Goal: Task Accomplishment & Management: Complete application form

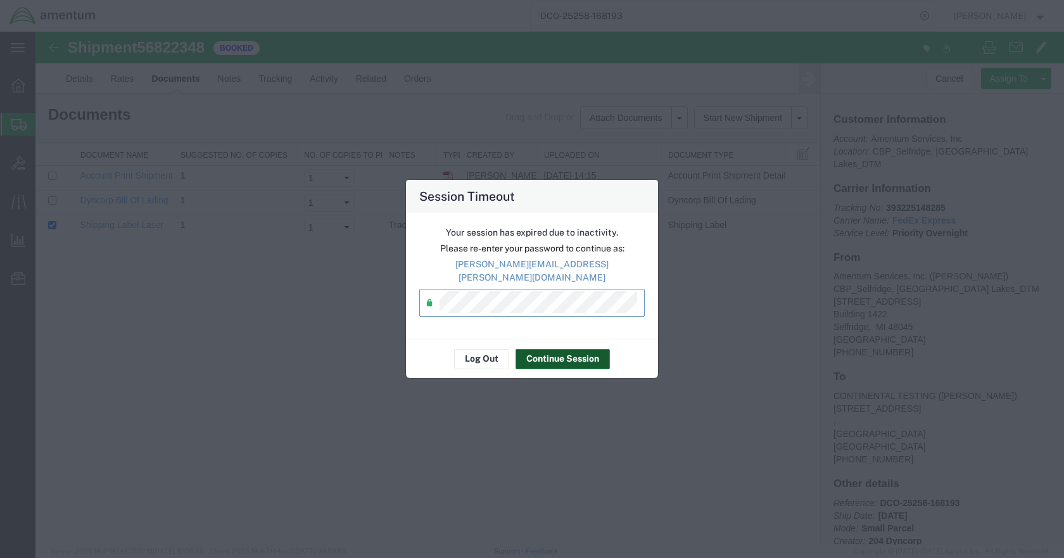
click at [557, 349] on button "Continue Session" at bounding box center [563, 359] width 94 height 20
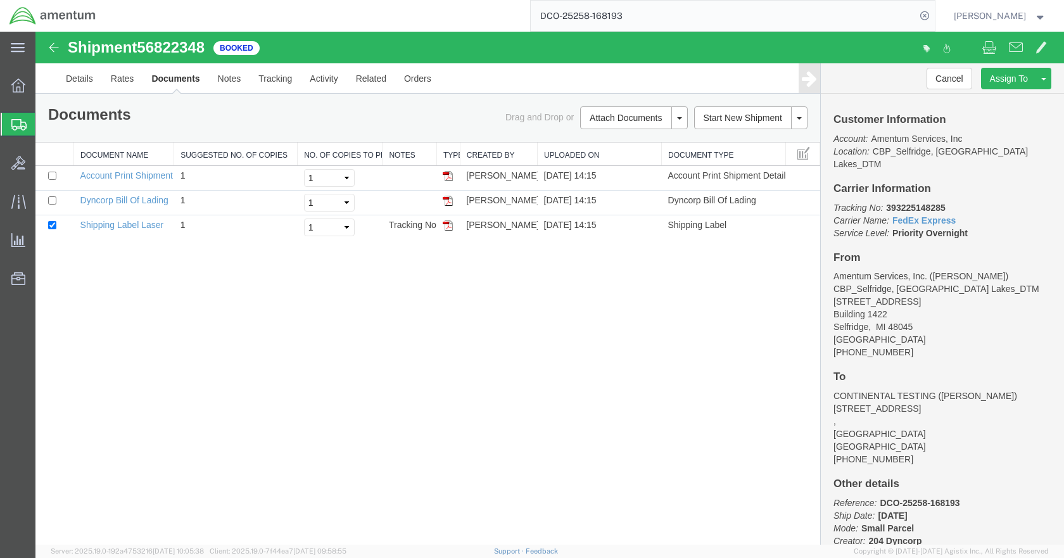
click at [0, 0] on span "Create Shipment" at bounding box center [0, 0] width 0 height 0
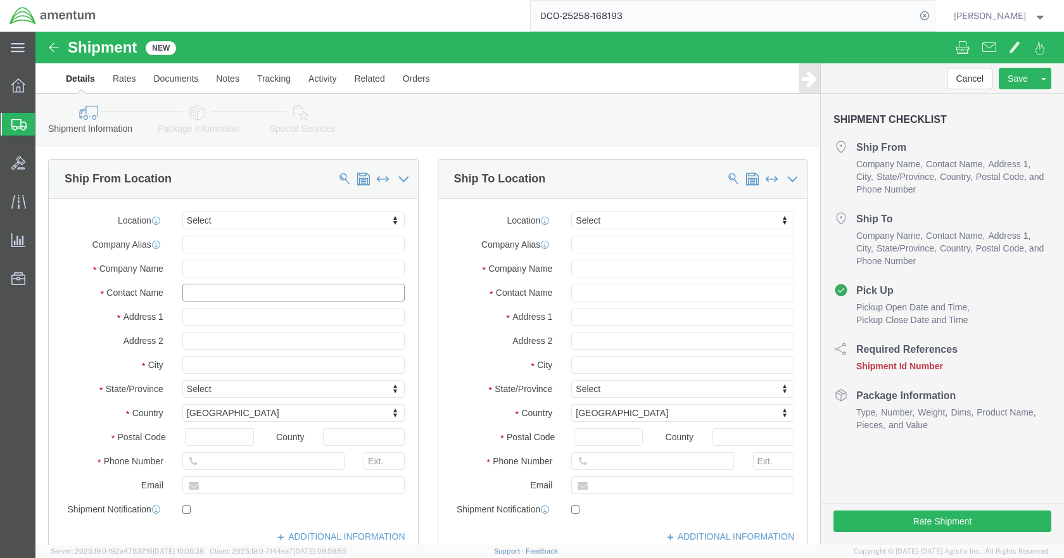
click input "text"
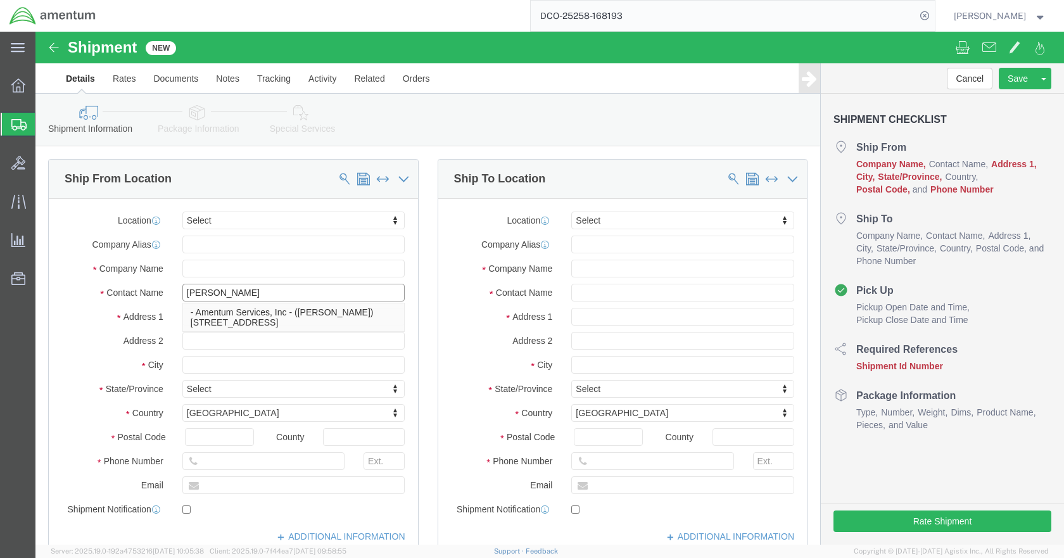
type input "[PERSON_NAME]"
click p "- Amentum Services, Inc - ([PERSON_NAME]) [STREET_ADDRESS]"
type input "[STREET_ADDRESS]"
type input "Building 1422"
type input "48045"
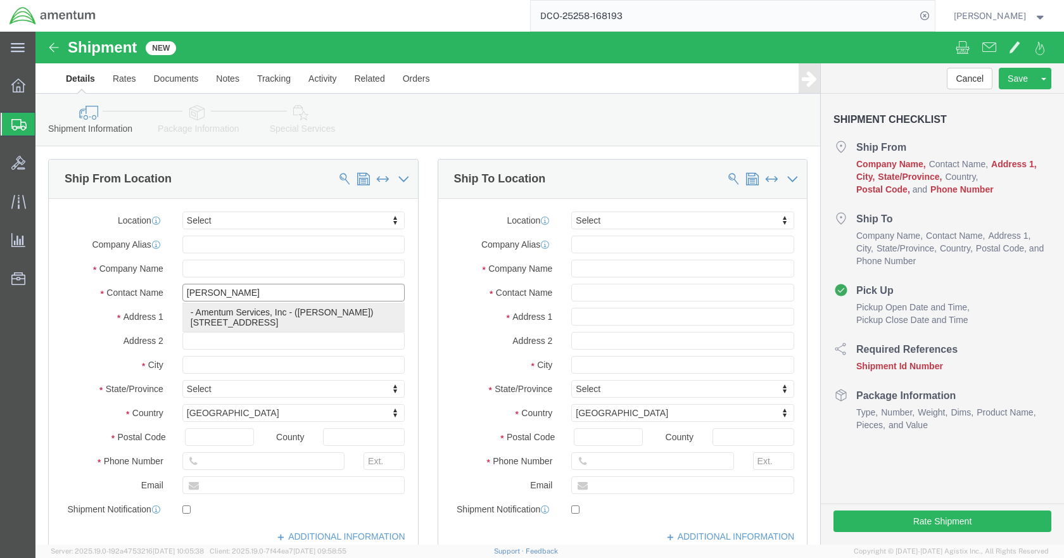
type input "Amentum Services, Inc"
type input "[PERSON_NAME]"
type input "Selfridge"
select select "MI"
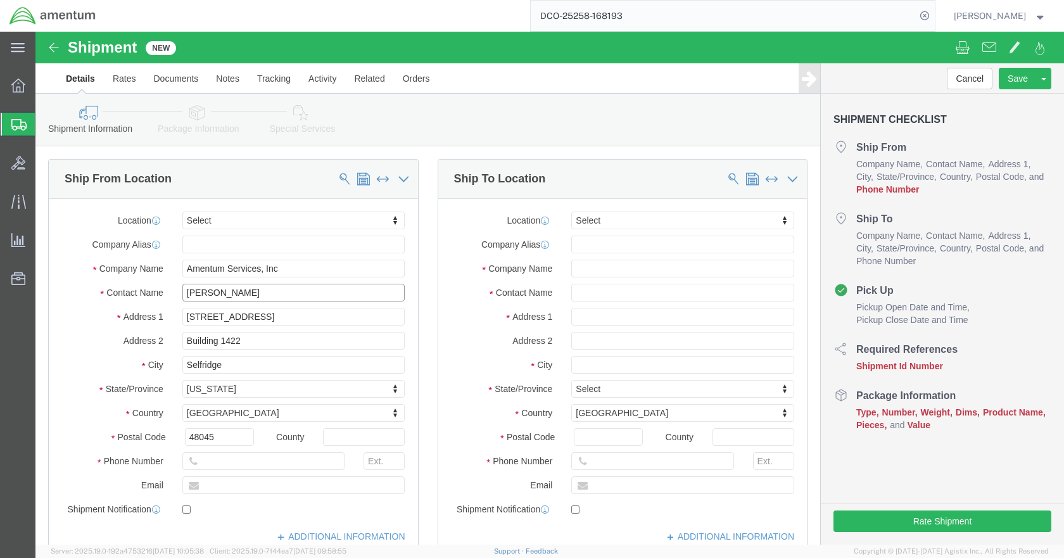
type input "[PERSON_NAME]"
click input "text"
type input "5869542217"
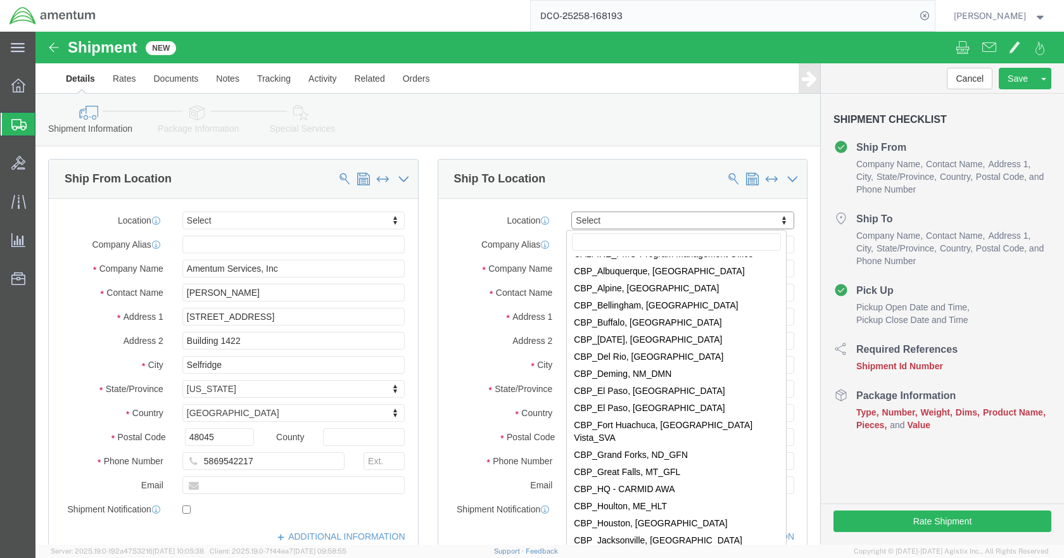
scroll to position [2344, 0]
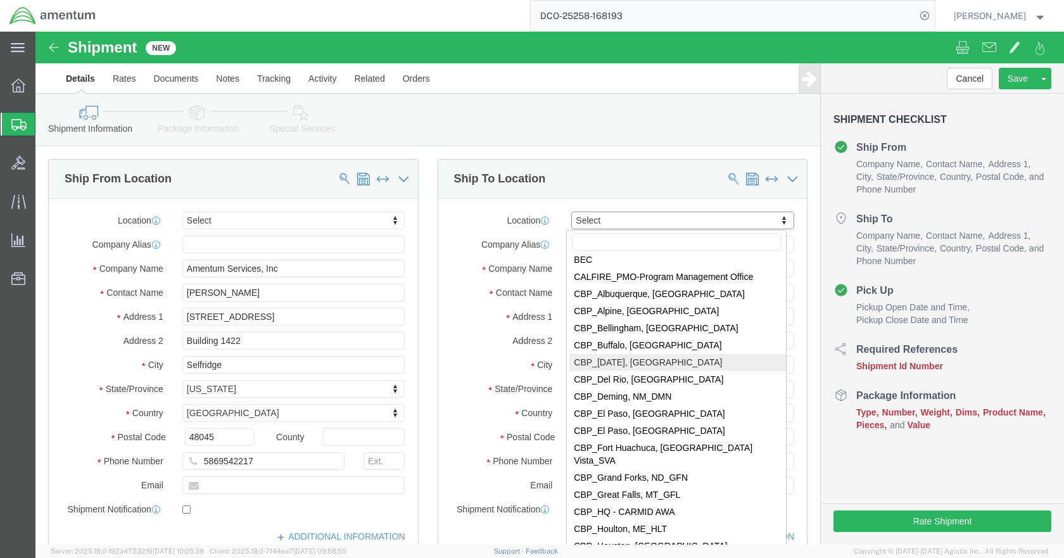
select select "69291"
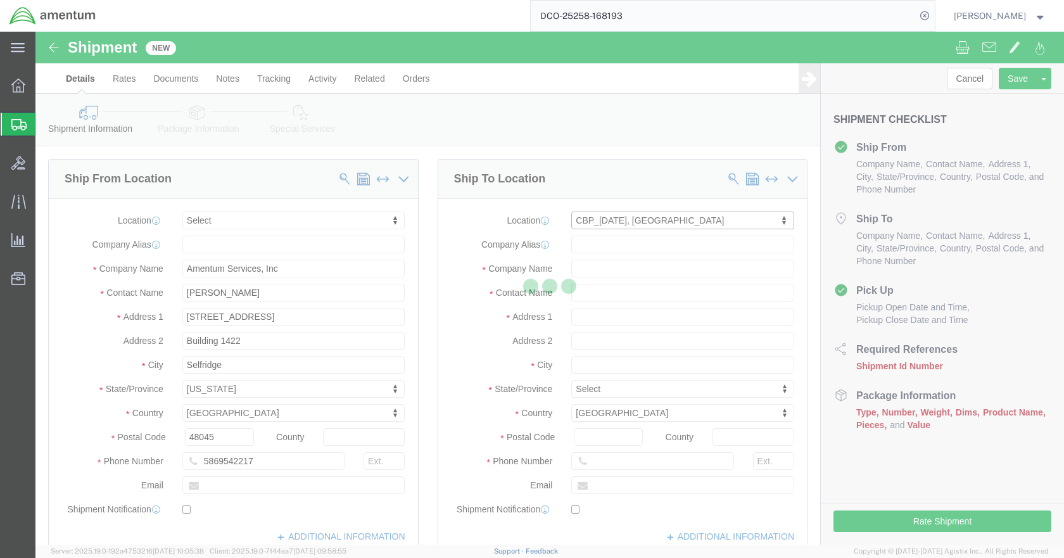
type input "NASOC [DATE]"
type input "[STREET_ADDRESS] NAS"
type input "78419"
type input "Amentum Services, Inc"
type input "[DATE]"
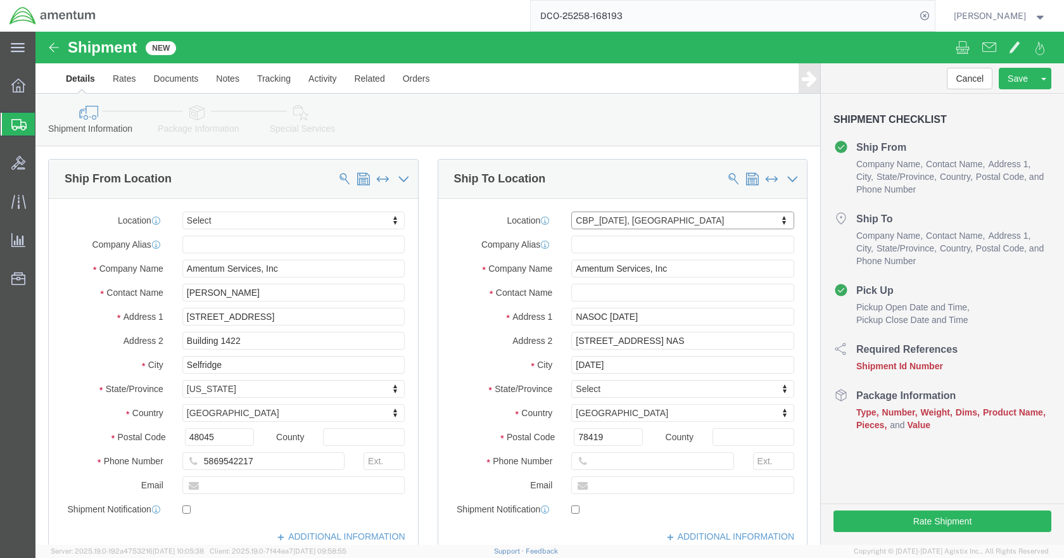
select select "[GEOGRAPHIC_DATA]"
click div "Postal Code 78419"
click input "text"
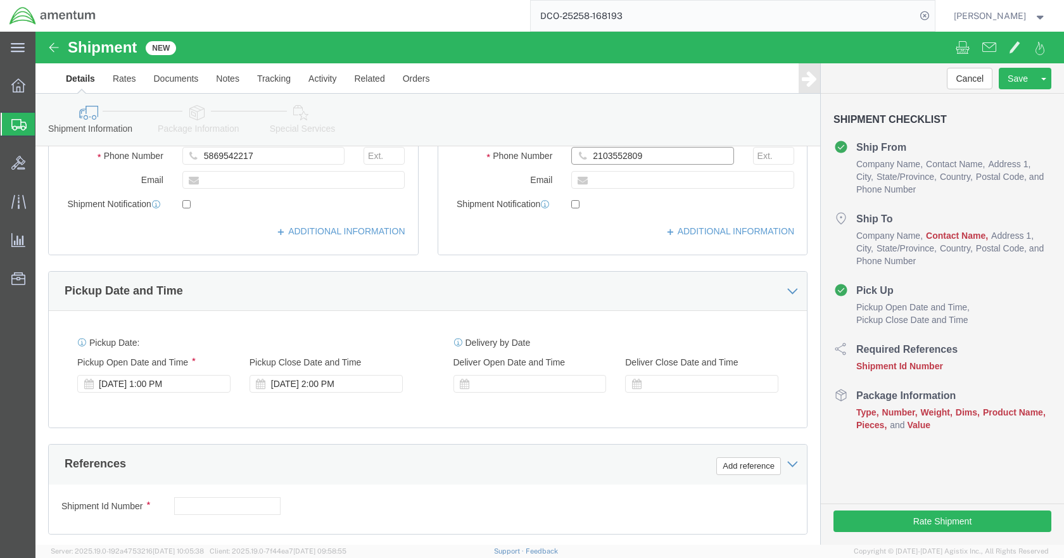
scroll to position [317, 0]
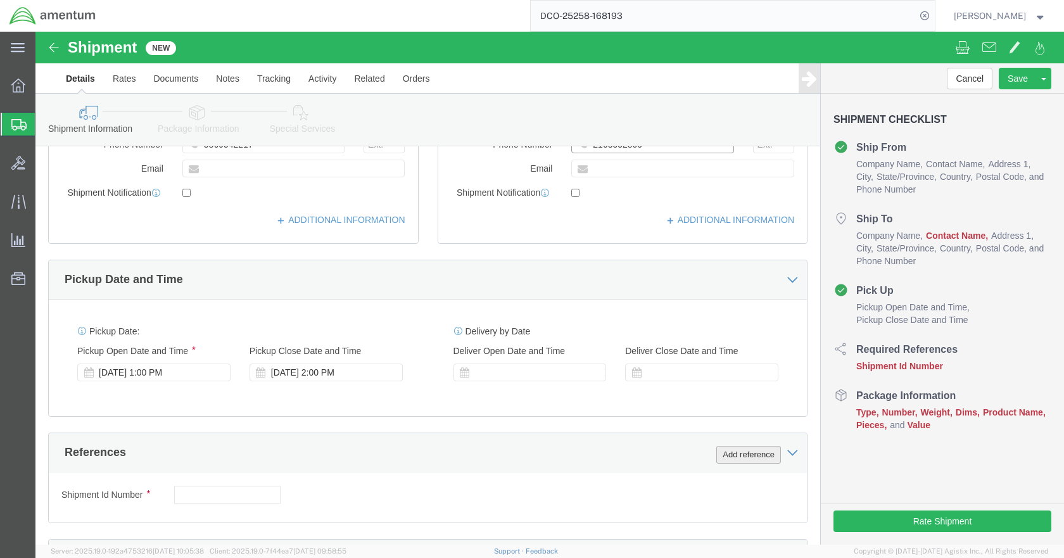
type input "2103552809"
click button "Add reference"
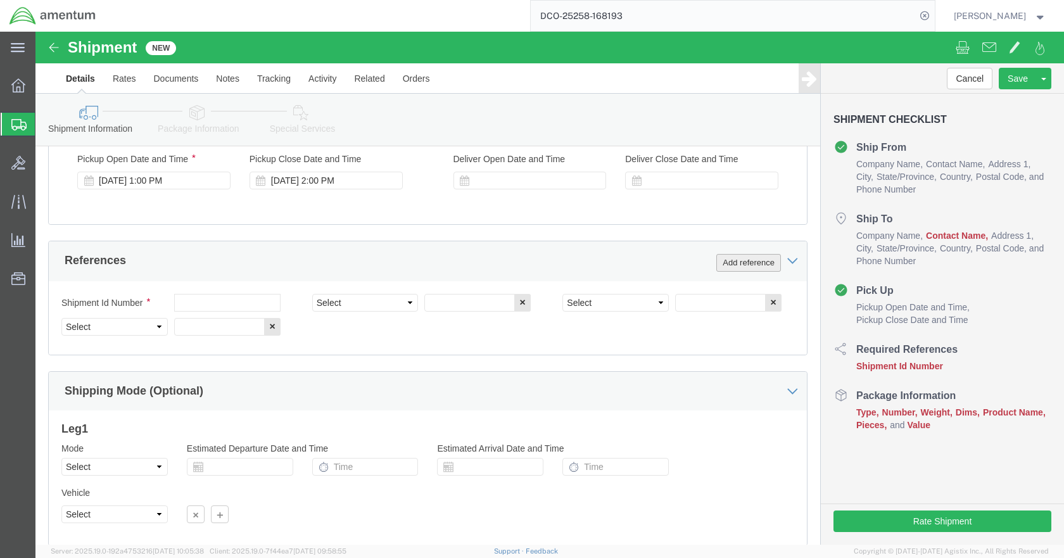
scroll to position [570, 0]
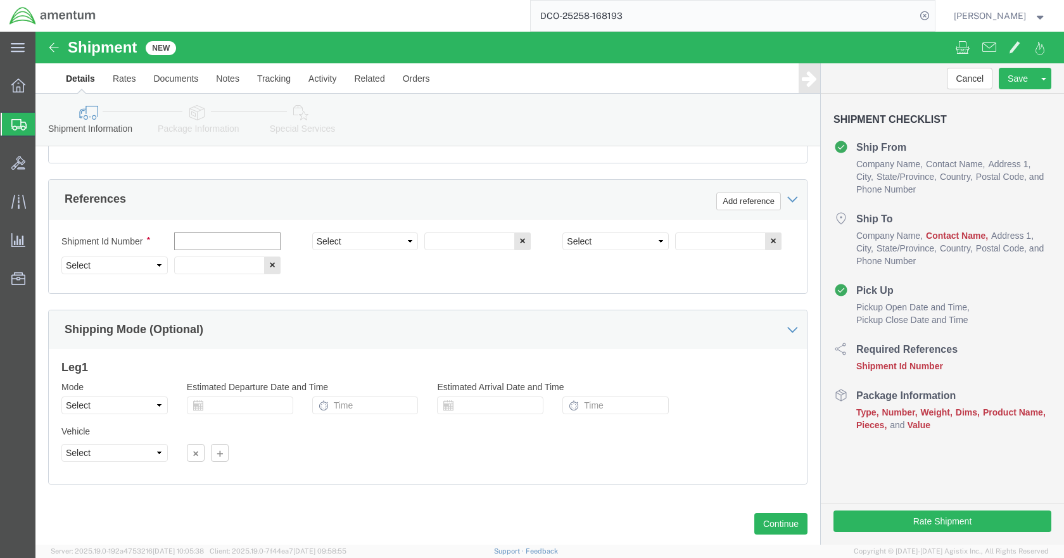
click input "text"
type input "LAMP"
type input "579-000487"
type input "CBP"
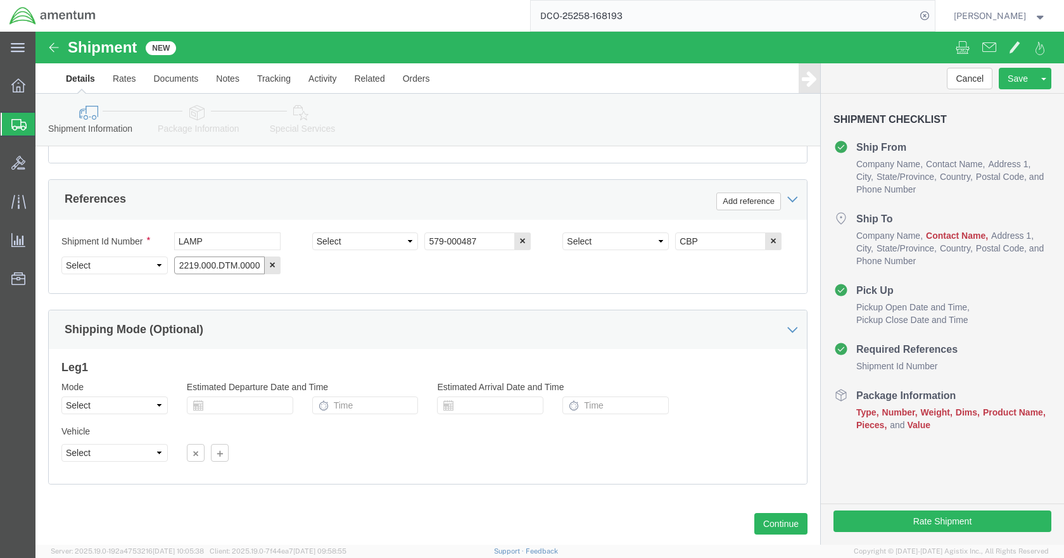
type input "6118.03.03.2219.000.DTM.0000"
click select "Select Account Type Activity ID Airline Appointment Number ASN Batch Request # …"
select select "PROJNUM"
click select "Select Account Type Activity ID Airline Appointment Number ASN Batch Request # …"
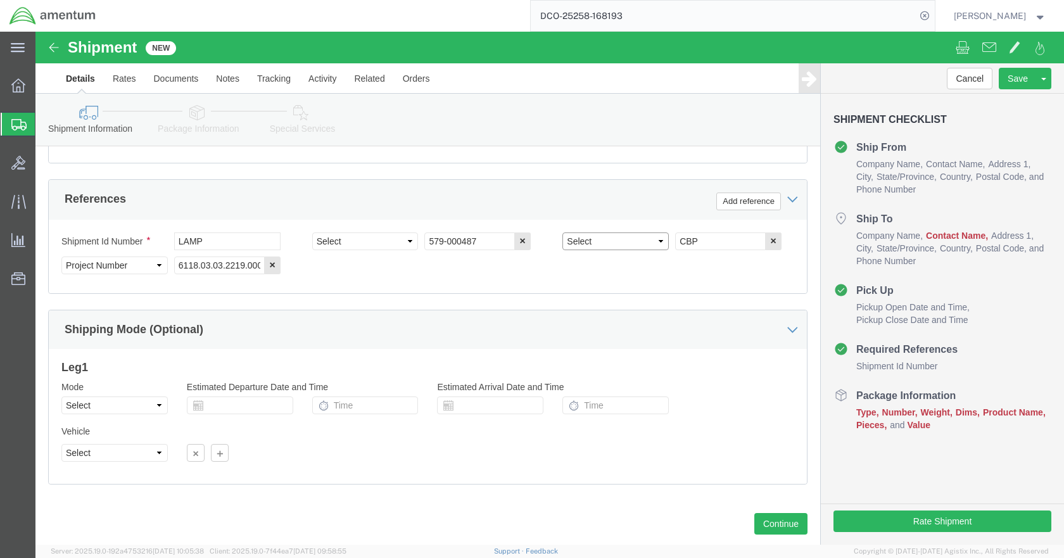
click select "Select Account Type Activity ID Airline Appointment Number ASN Batch Request # …"
select select "DEPT"
click select "Select Account Type Activity ID Airline Appointment Number ASN Batch Request # …"
select select "CUSTREF"
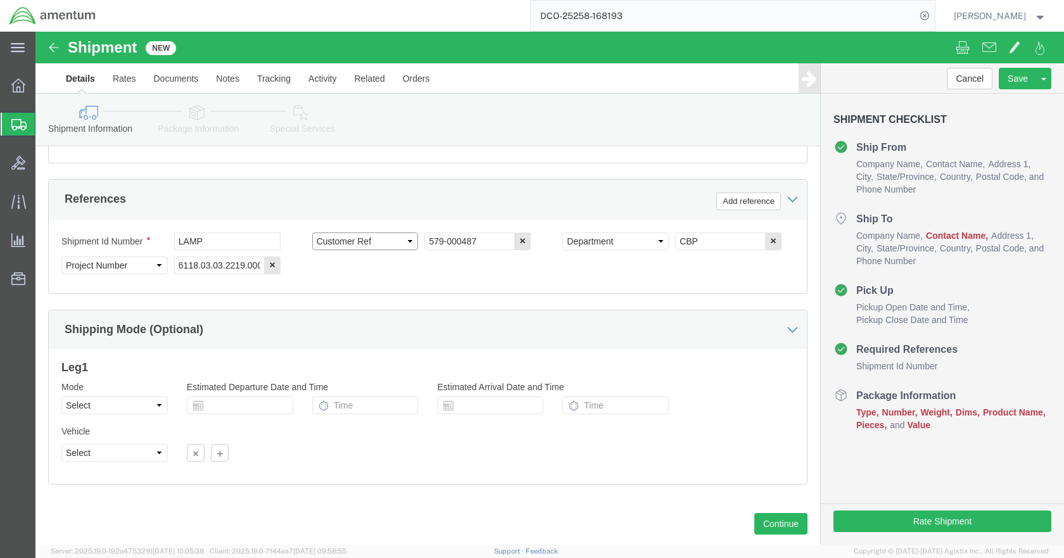
click select "Select Account Type Activity ID Airline Appointment Number ASN Batch Request # …"
click icon
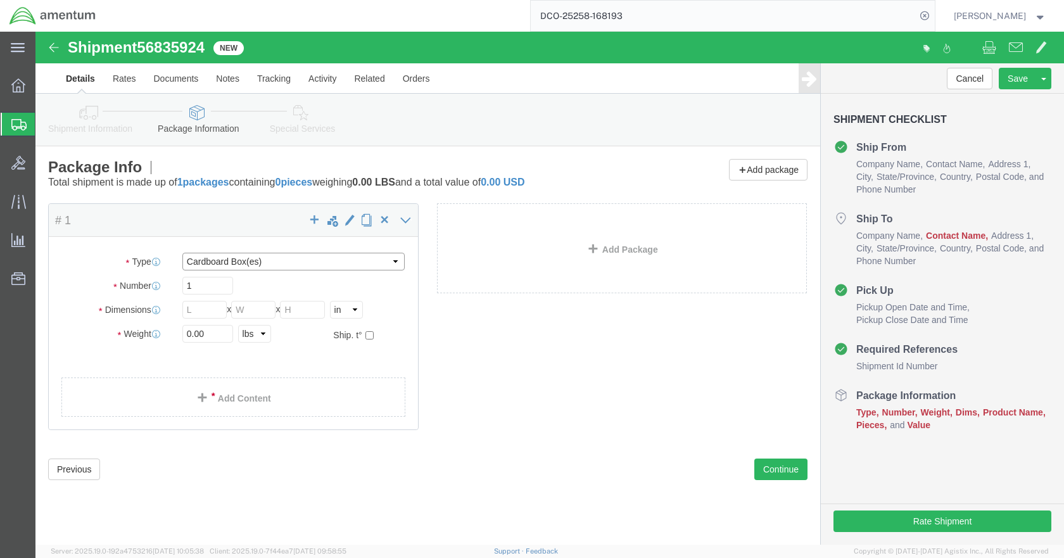
click select "Select BCK Boxes Bale(s) Basket(s) Bolt(s) Bottle(s) Buckets Bulk Bundle(s) Can…"
select select "SBX"
click select "Select BCK Boxes Bale(s) Basket(s) Bolt(s) Bottle(s) Buckets Bulk Bundle(s) Can…"
type input "12.25"
type input "11.00"
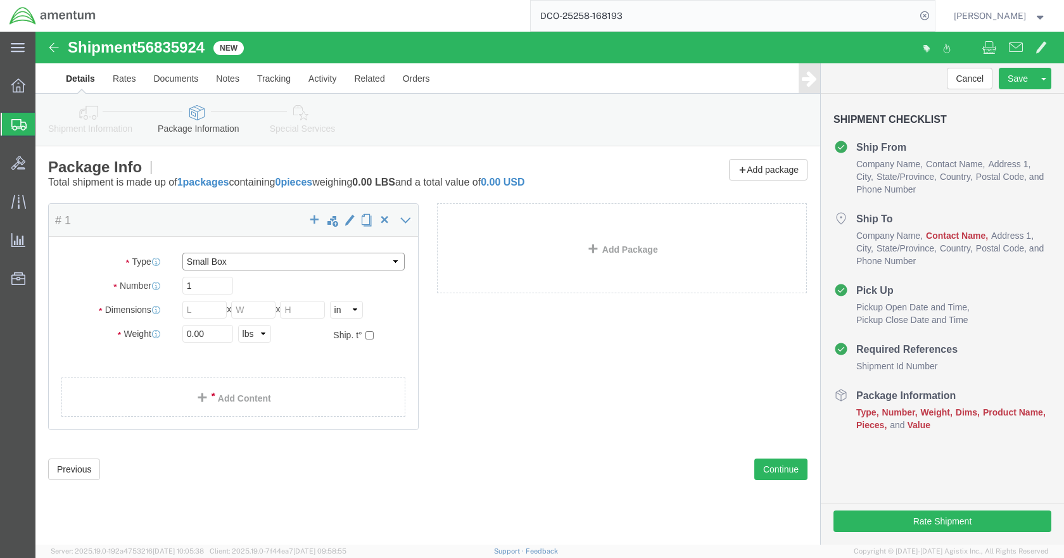
type input "1.50"
click input "0.00"
type input "1"
click link "Add Content"
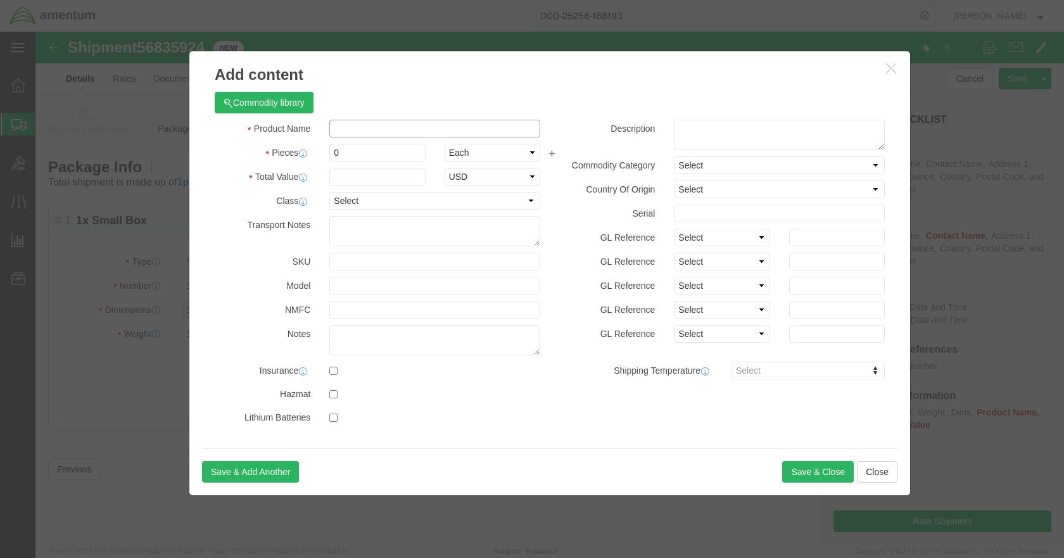
click input "text"
type input "LAMP"
type input "1"
type input "200"
select select "USD"
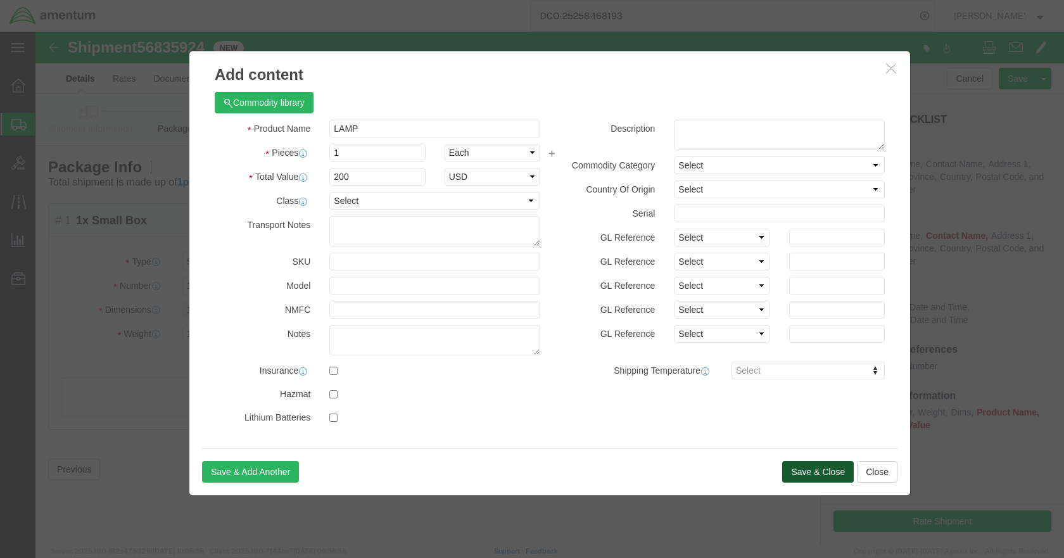
drag, startPoint x: 770, startPoint y: 441, endPoint x: 754, endPoint y: 429, distance: 19.9
click button "Save & Close"
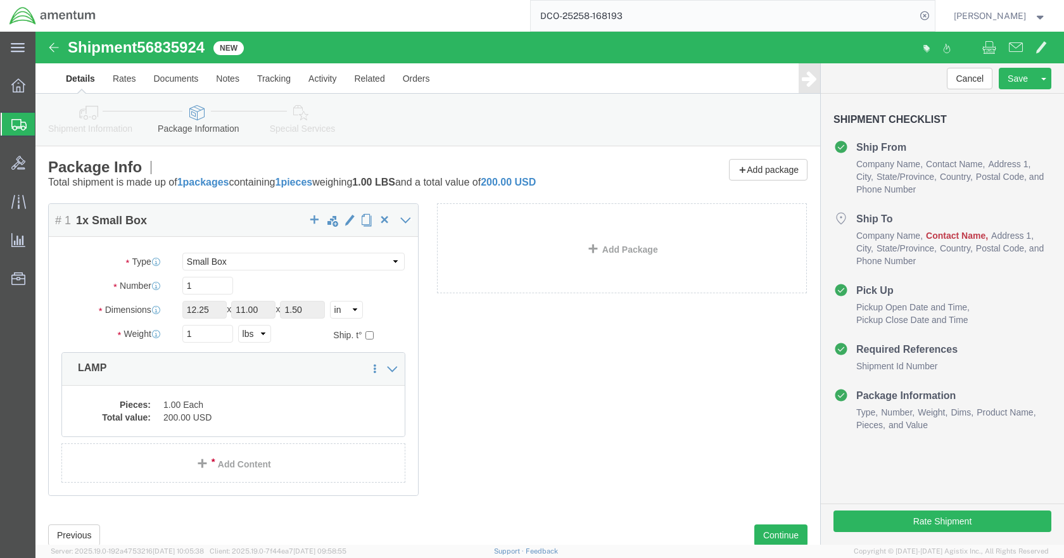
click icon
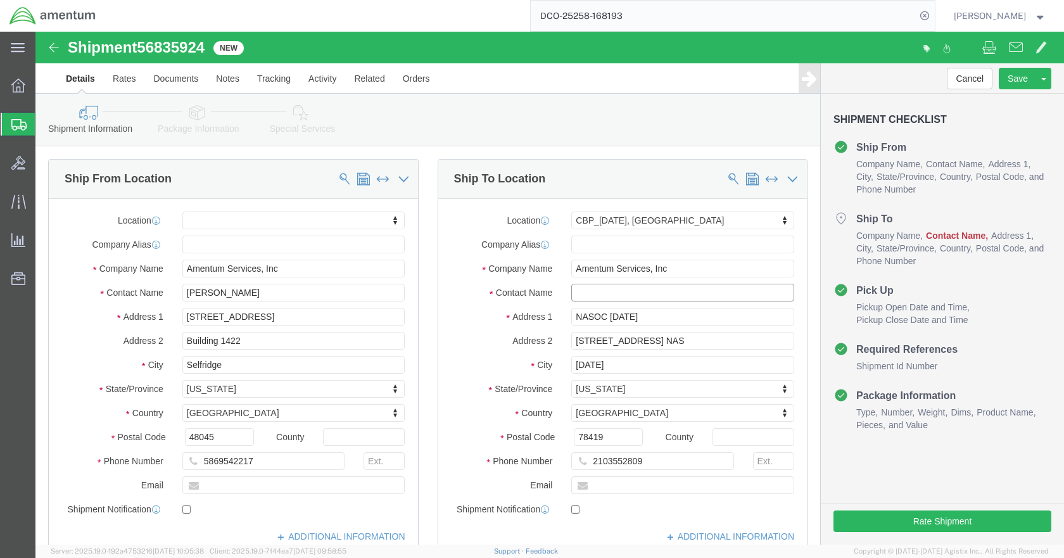
click input "text"
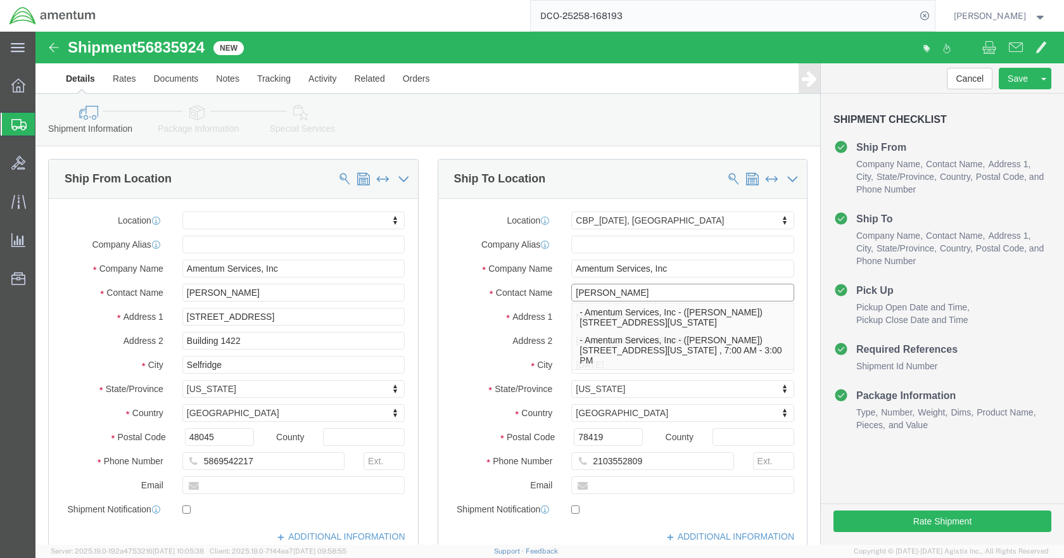
type input "[PERSON_NAME]"
click div "Ship To Location Location [GEOGRAPHIC_DATA][DATE], [GEOGRAPHIC_DATA] My Profile…"
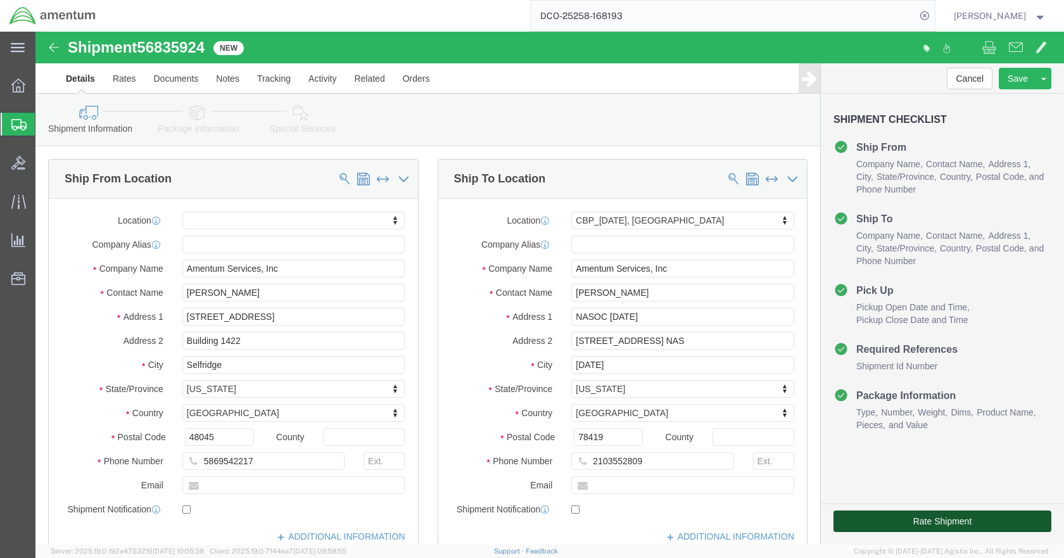
click button "Rate Shipment"
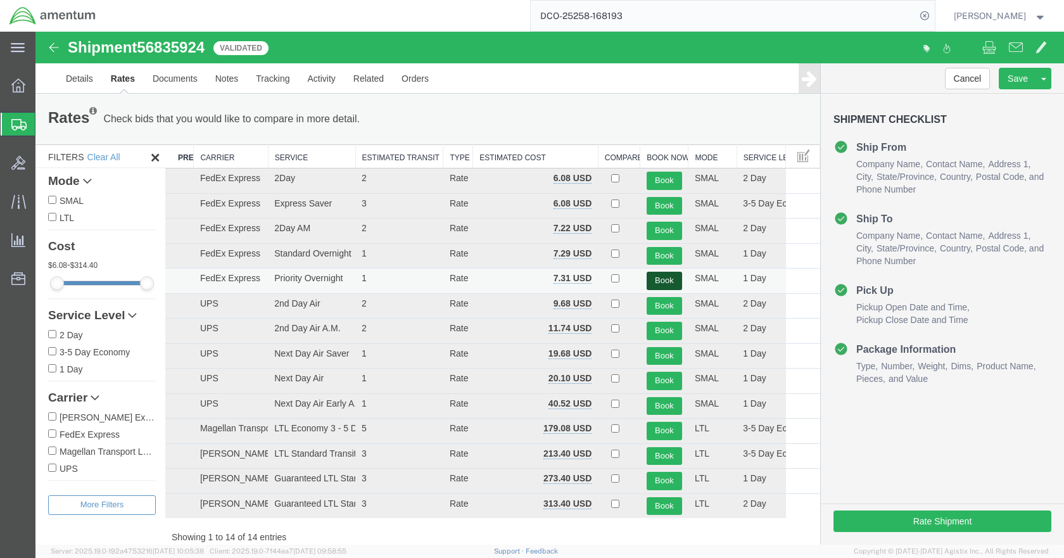
click at [662, 282] on button "Book" at bounding box center [664, 281] width 35 height 18
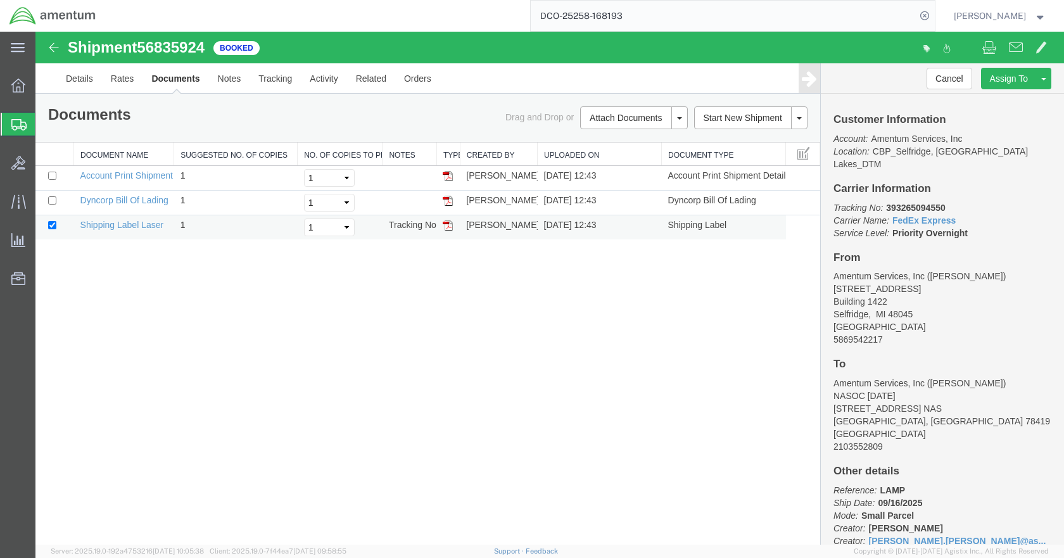
click at [450, 224] on img at bounding box center [448, 225] width 10 height 10
